Goal: Task Accomplishment & Management: Manage account settings

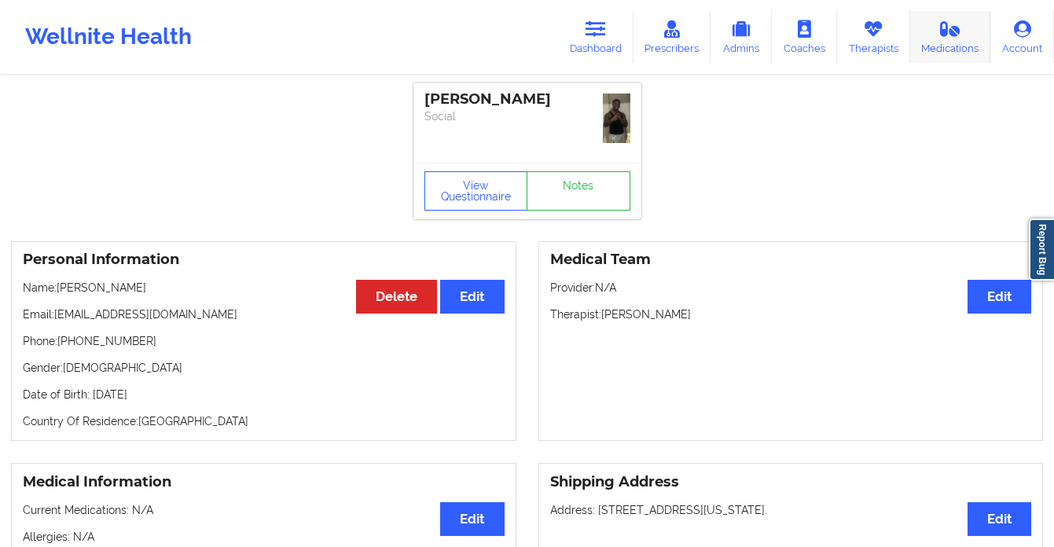
click at [934, 42] on link "Medications" at bounding box center [950, 37] width 81 height 52
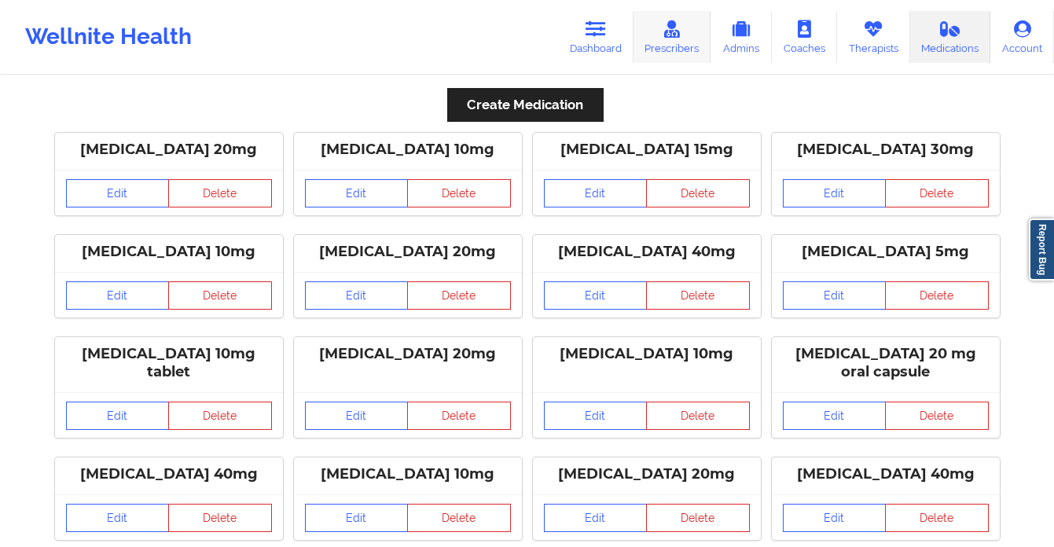
click at [684, 46] on link "Prescribers" at bounding box center [672, 37] width 78 height 52
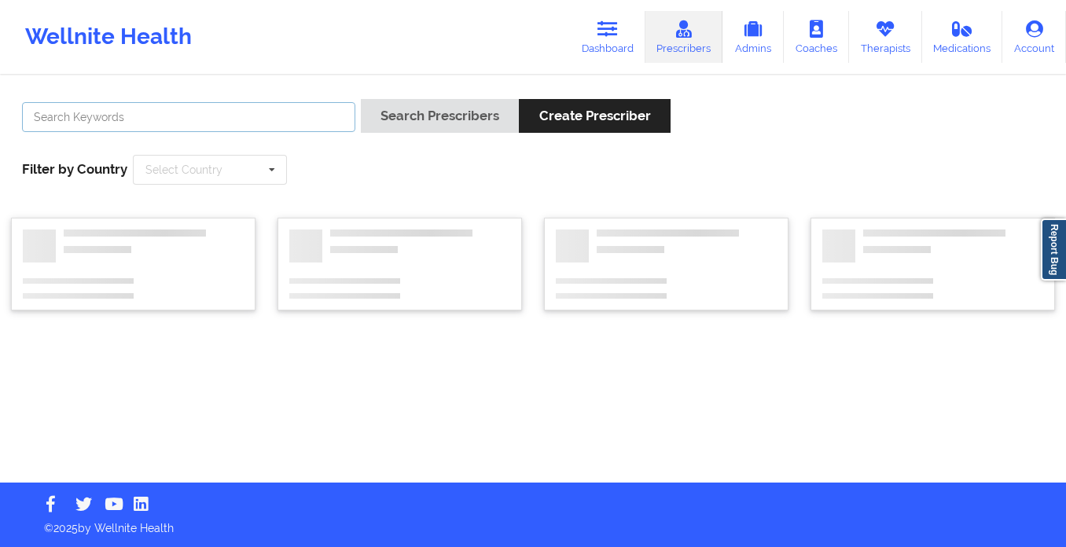
click at [149, 119] on input "text" at bounding box center [188, 117] width 333 height 30
type input "hyde"
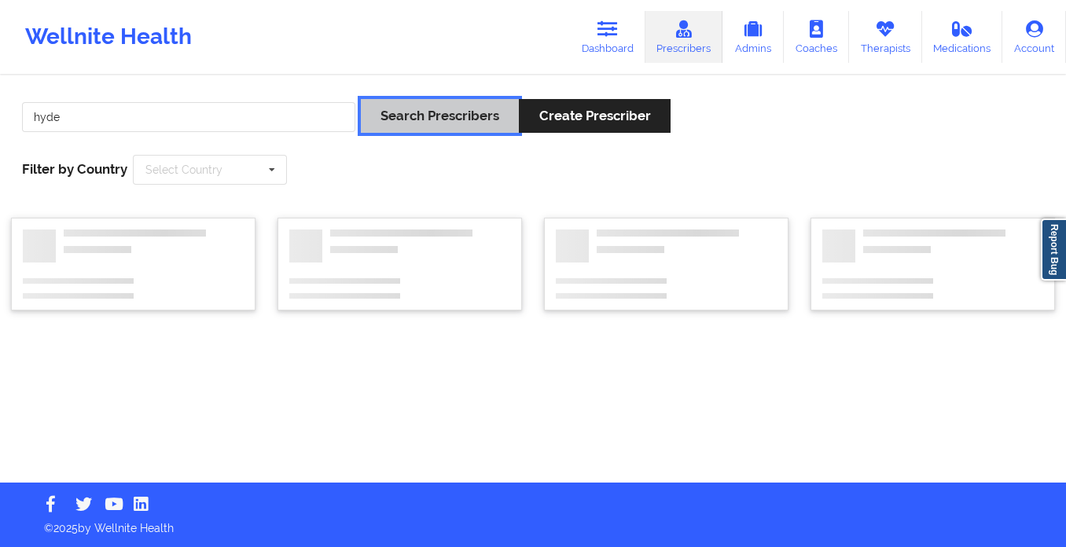
click at [413, 123] on button "Search Prescribers" at bounding box center [440, 116] width 158 height 34
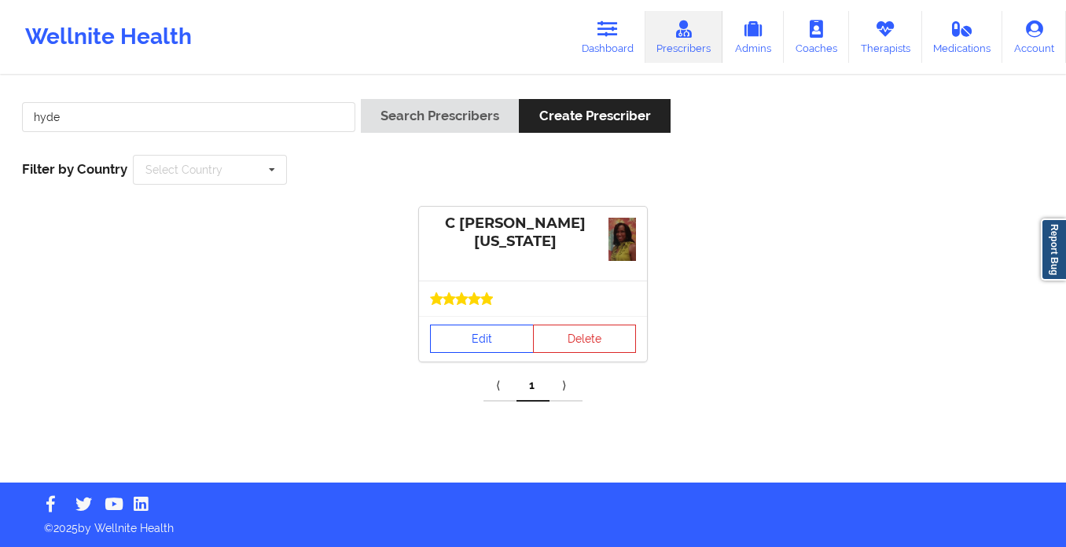
click at [487, 315] on div "C [PERSON_NAME][US_STATE] Edit Delete" at bounding box center [533, 284] width 228 height 155
click at [470, 337] on link "Edit" at bounding box center [482, 339] width 104 height 28
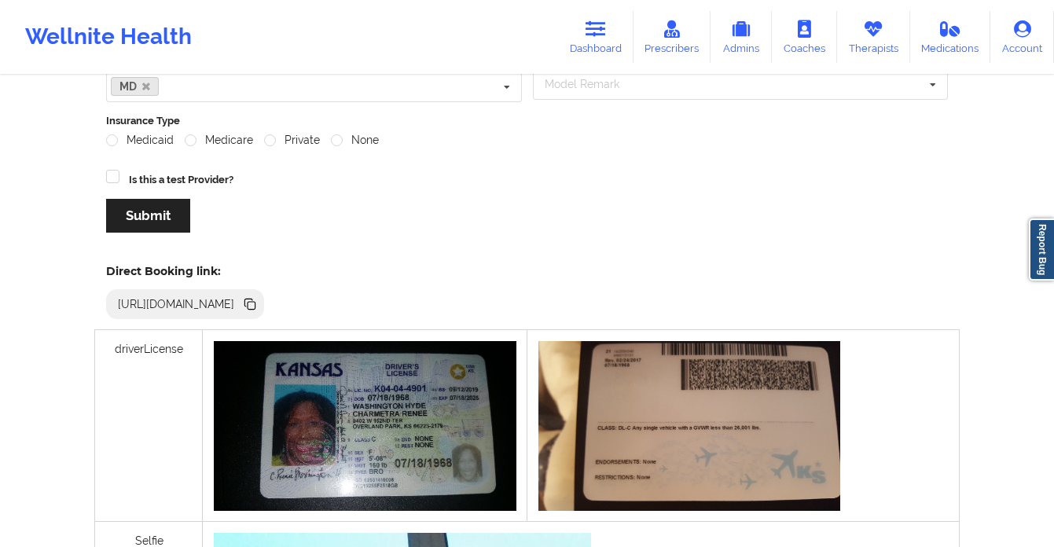
scroll to position [235, 0]
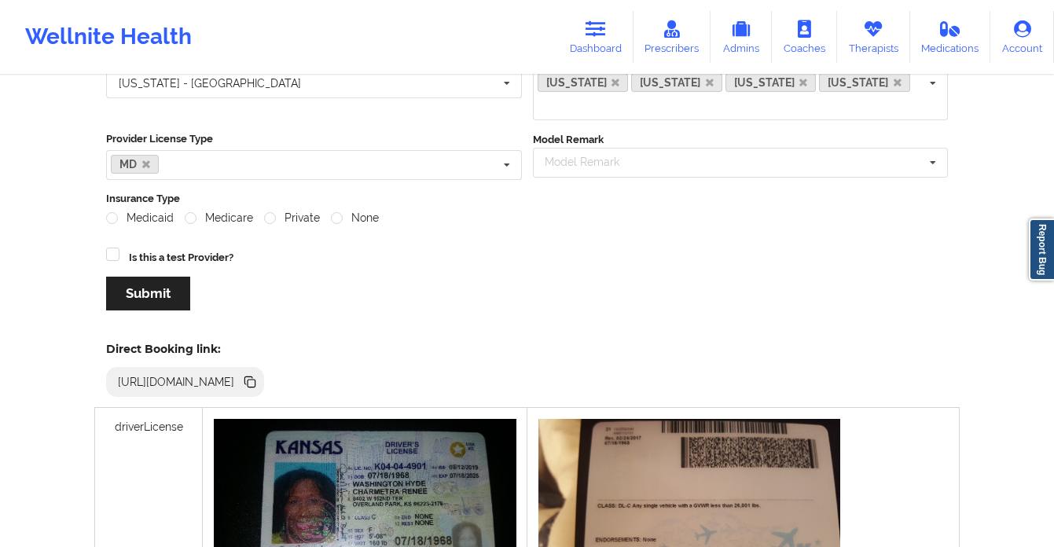
click at [252, 376] on icon at bounding box center [248, 380] width 8 height 8
